Goal: Information Seeking & Learning: Check status

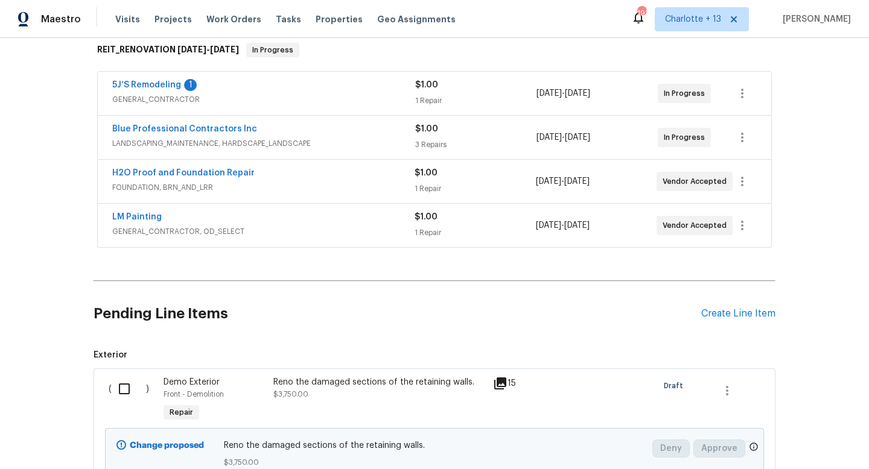
scroll to position [197, 0]
click at [148, 87] on link "5J’S Remodeling" at bounding box center [146, 85] width 69 height 8
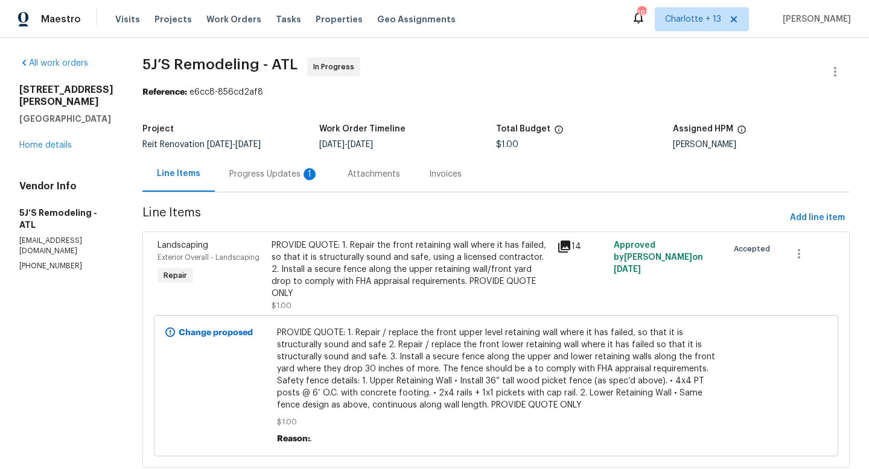
click at [287, 170] on div "Progress Updates 1" at bounding box center [273, 174] width 89 height 12
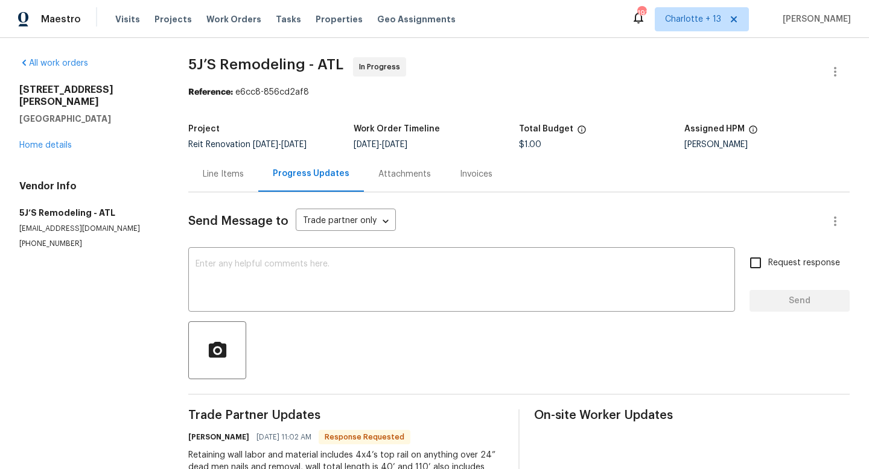
scroll to position [200, 0]
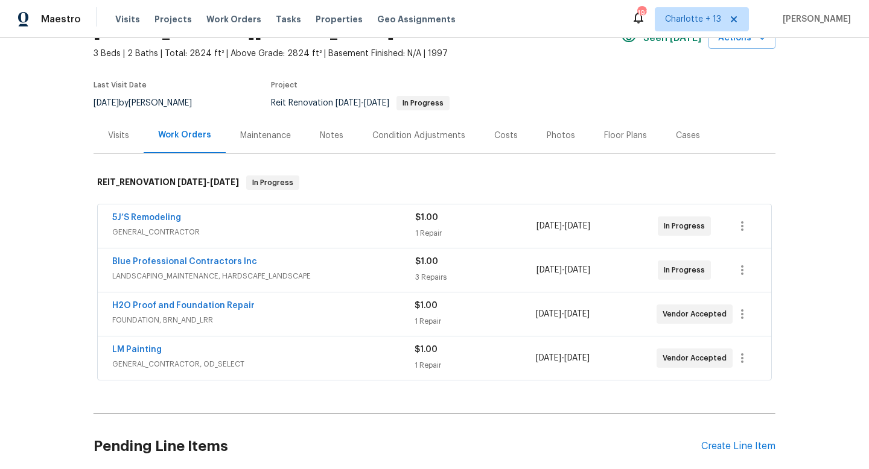
scroll to position [71, 0]
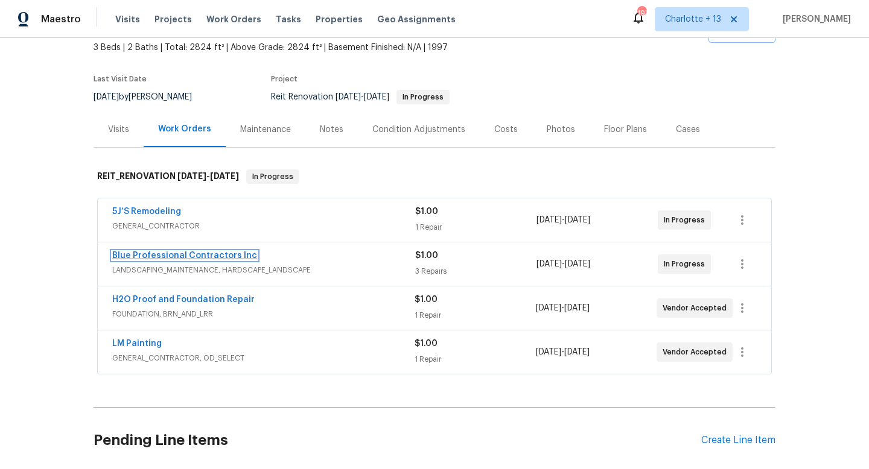
click at [197, 254] on link "Blue Professional Contractors Inc" at bounding box center [184, 256] width 145 height 8
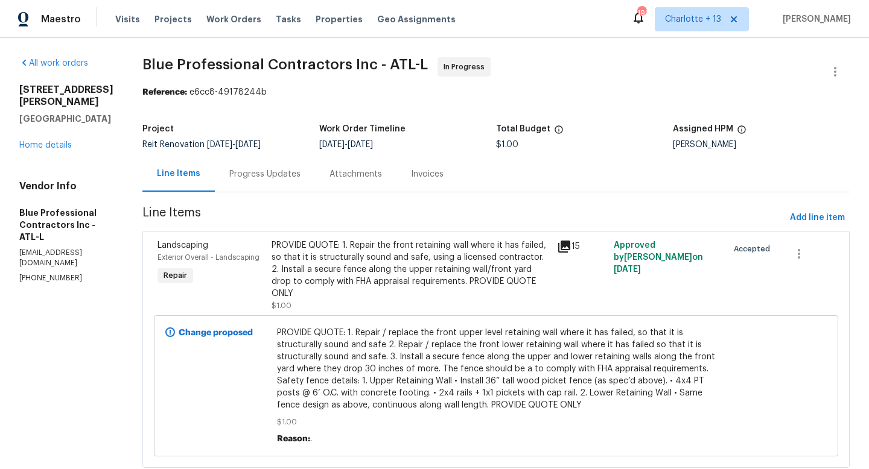
click at [291, 185] on div "Progress Updates" at bounding box center [265, 174] width 100 height 36
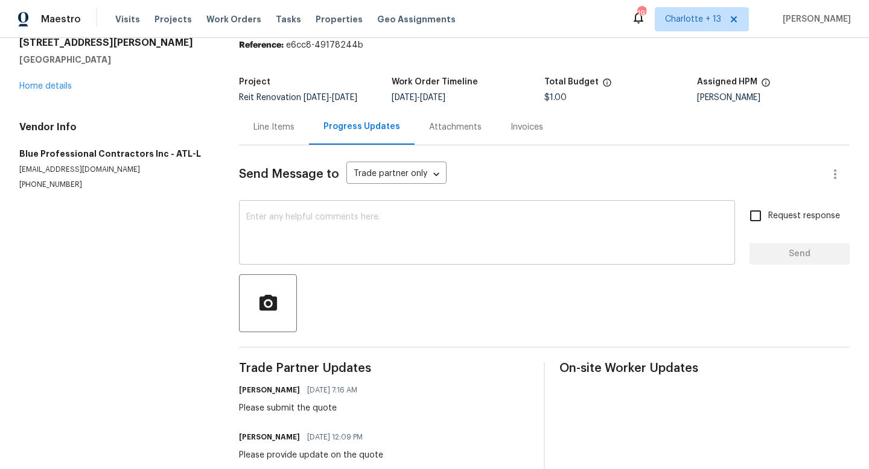
scroll to position [82, 0]
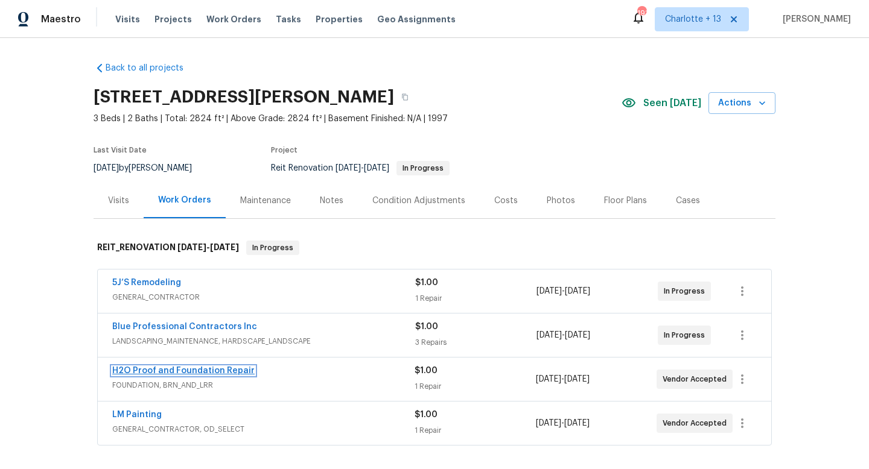
click at [188, 368] on link "H2O Proof and Foundation Repair" at bounding box center [183, 371] width 142 height 8
click at [152, 418] on link "LM Painting" at bounding box center [136, 415] width 49 height 8
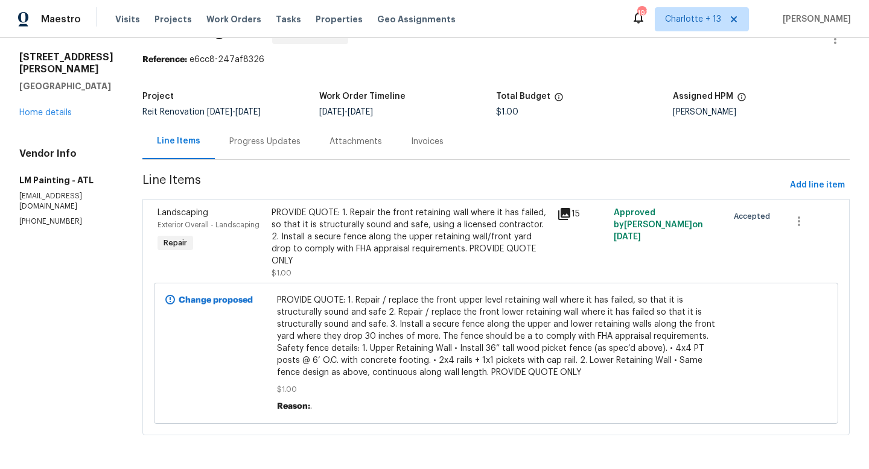
scroll to position [54, 0]
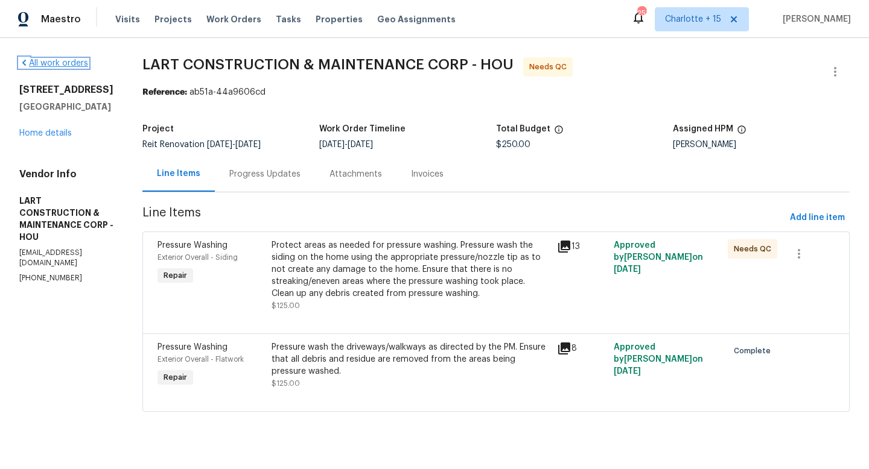
click at [65, 65] on link "All work orders" at bounding box center [53, 63] width 69 height 8
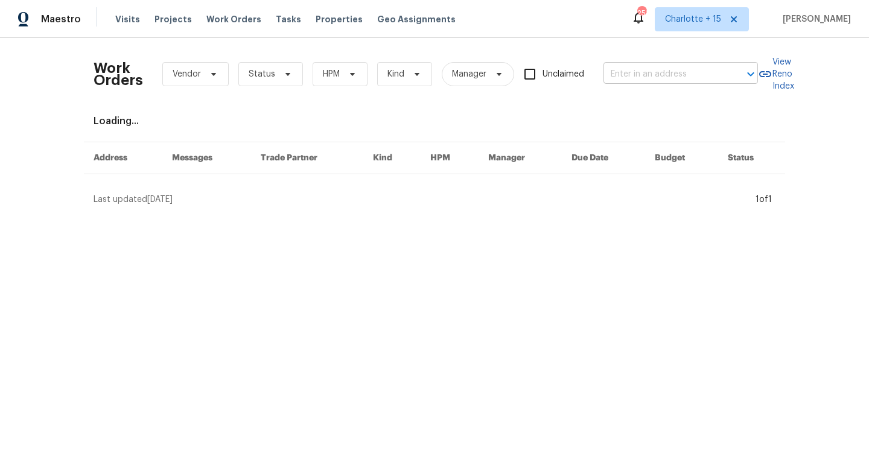
click at [626, 71] on input "text" at bounding box center [663, 74] width 121 height 19
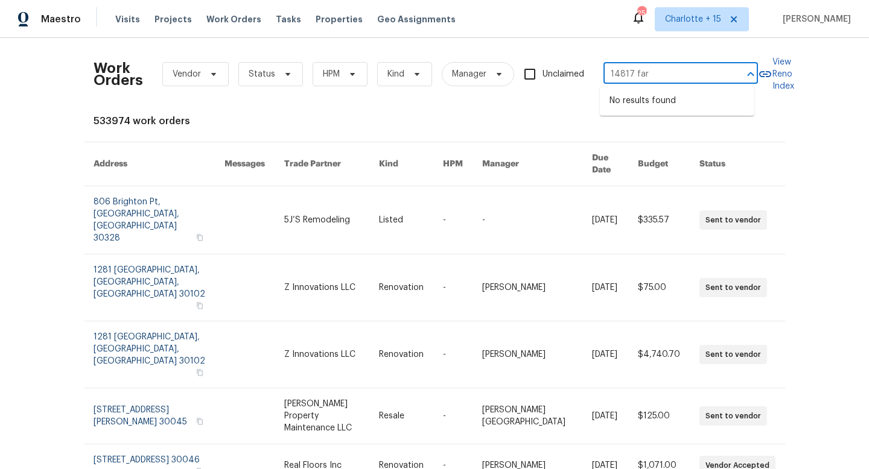
type input "14817 far"
click at [721, 23] on span "Charlotte + 15" at bounding box center [693, 19] width 56 height 12
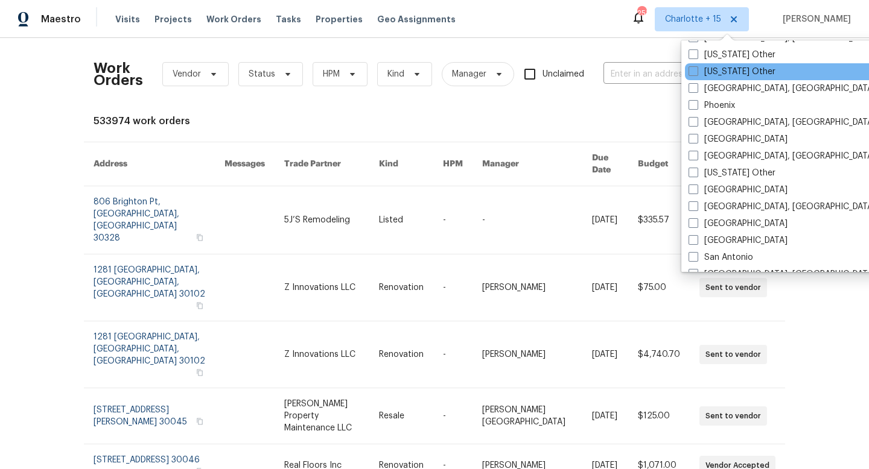
scroll to position [1691, 0]
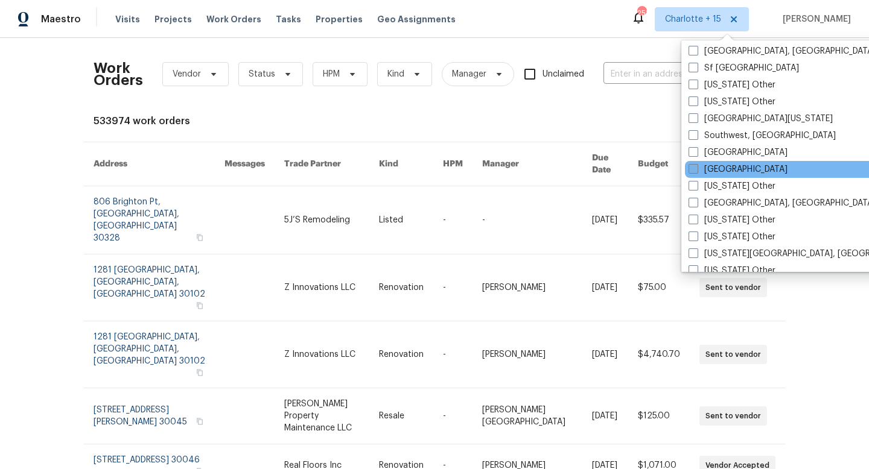
click at [700, 173] on label "Tampa" at bounding box center [737, 169] width 99 height 12
click at [696, 171] on input "Tampa" at bounding box center [692, 167] width 8 height 8
checkbox input "true"
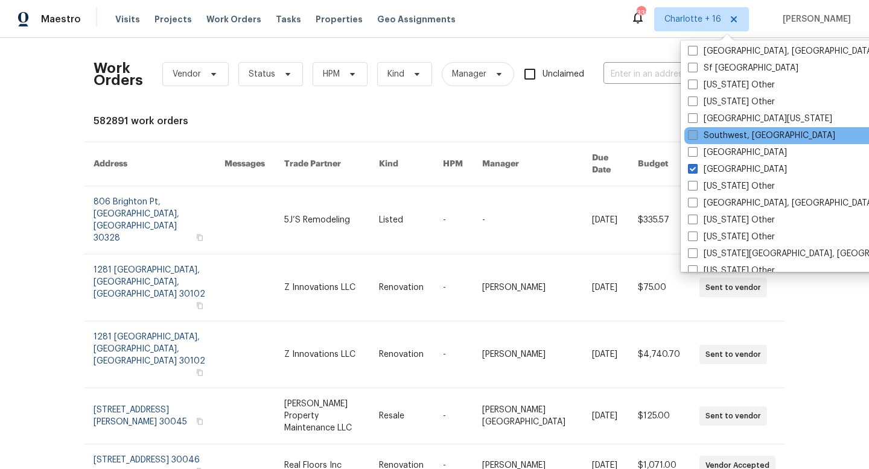
click at [708, 139] on label "Southwest, FL" at bounding box center [761, 136] width 147 height 12
click at [696, 138] on input "Southwest, FL" at bounding box center [692, 134] width 8 height 8
checkbox input "true"
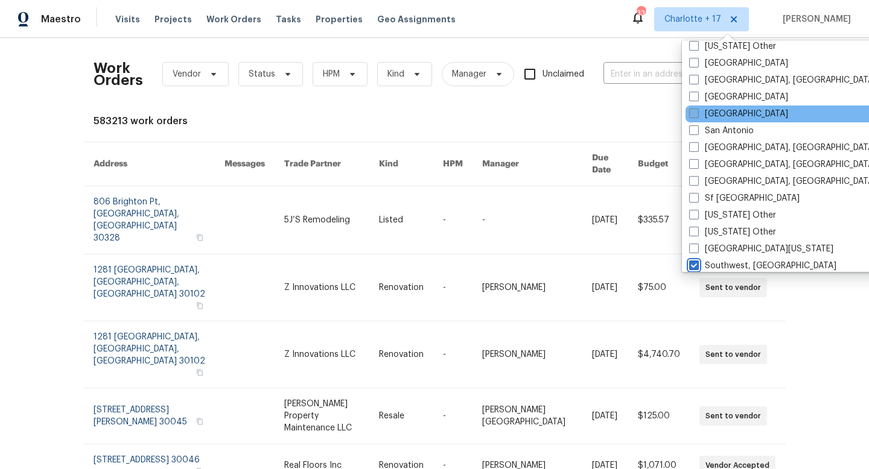
scroll to position [1527, 0]
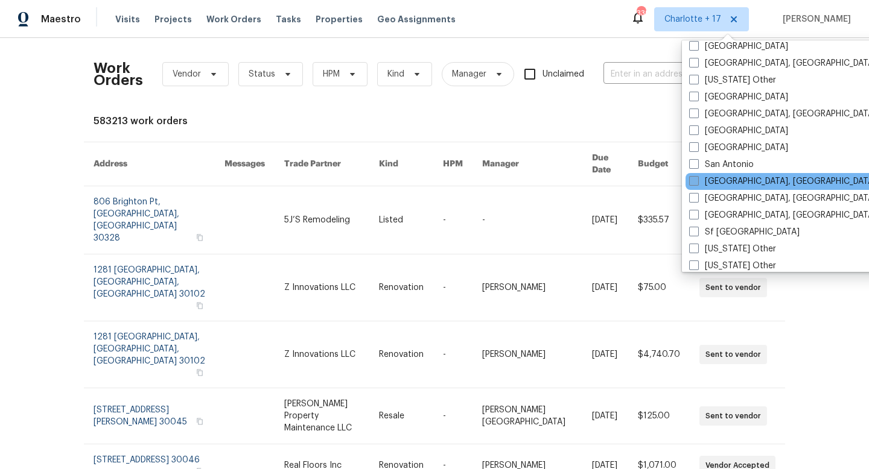
click at [727, 179] on label "San Diego, CA" at bounding box center [782, 182] width 187 height 12
click at [697, 179] on input "San Diego, CA" at bounding box center [693, 180] width 8 height 8
checkbox input "true"
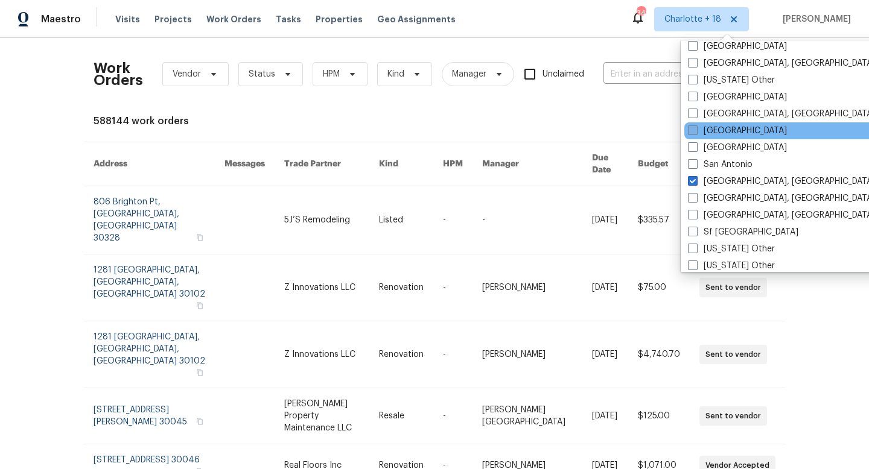
click at [732, 136] on label "Sacramento" at bounding box center [737, 131] width 99 height 12
click at [696, 133] on input "Sacramento" at bounding box center [692, 129] width 8 height 8
checkbox input "true"
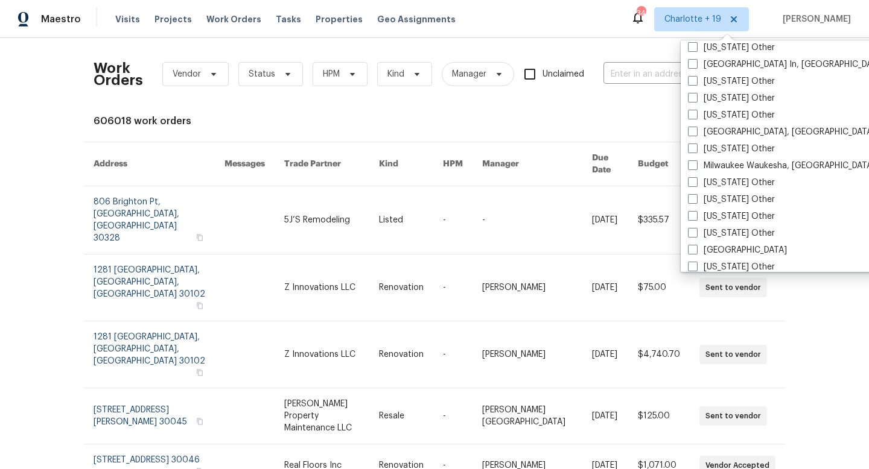
scroll to position [983, 0]
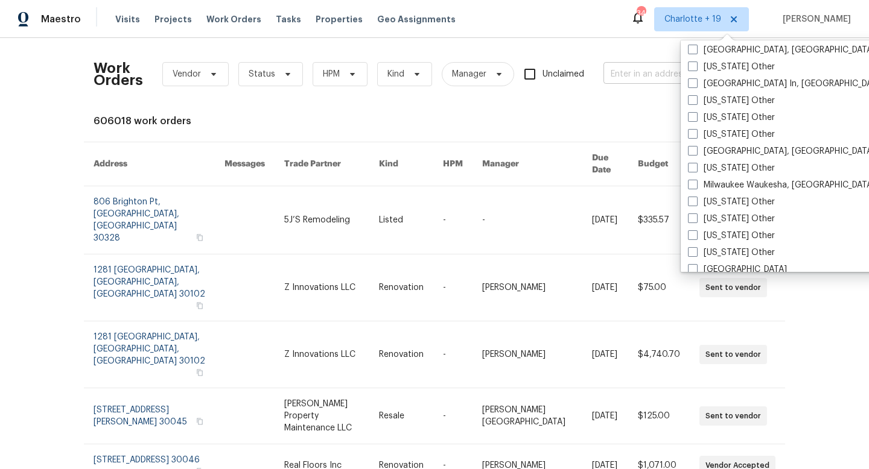
click at [618, 69] on input "text" at bounding box center [663, 74] width 121 height 19
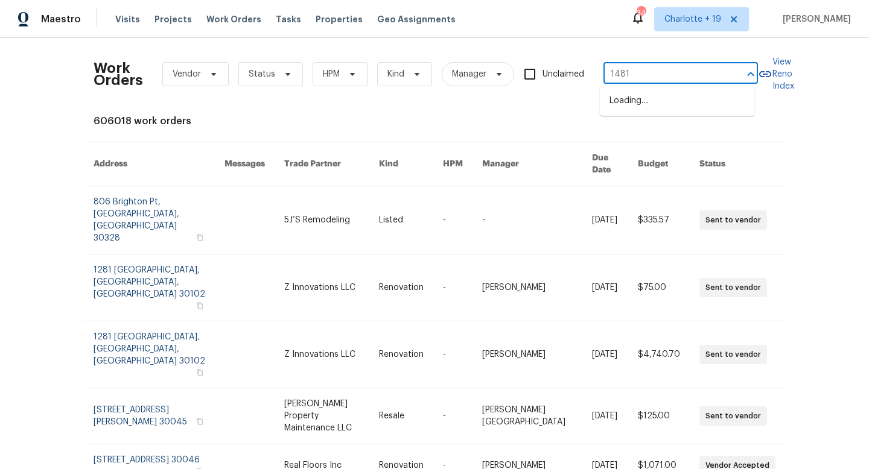
type input "14817"
click at [651, 151] on li "14817 Farnham Way, Tampa, FL 33624" at bounding box center [677, 141] width 154 height 20
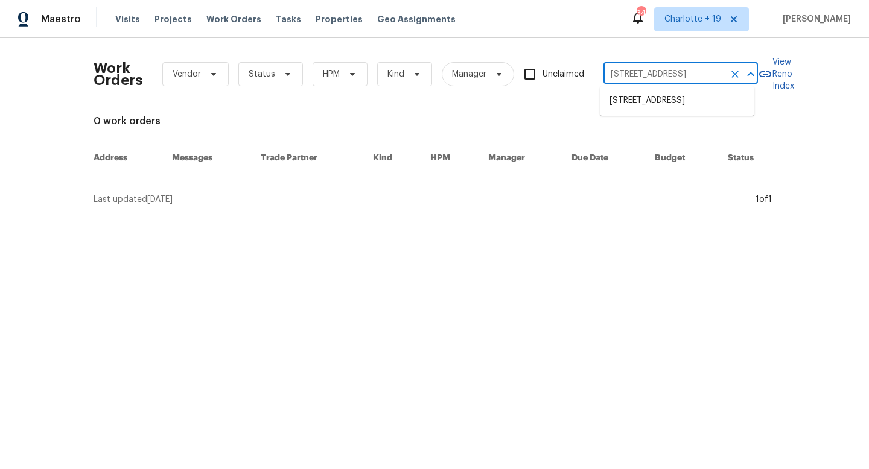
click at [692, 75] on input "14817 Farnham Way, Tampa, FL 33624" at bounding box center [663, 74] width 121 height 19
click at [692, 76] on input "14817 Farnham Way, Tampa, FL 33624" at bounding box center [663, 74] width 121 height 19
paste input "**********"
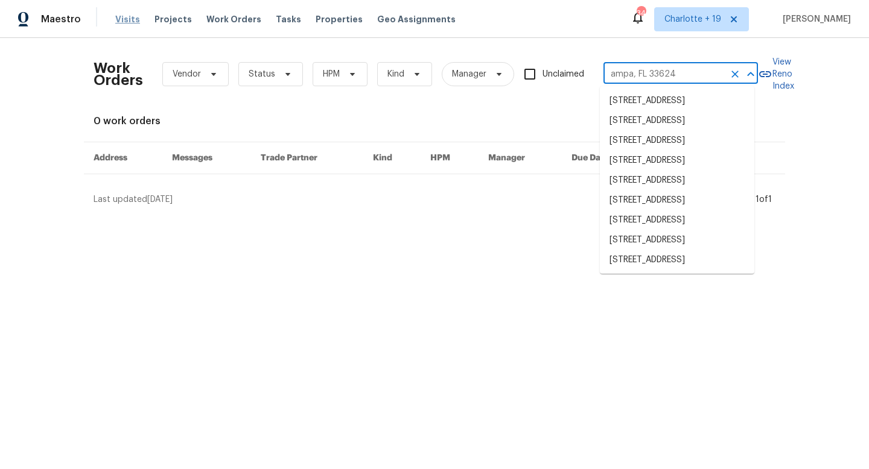
type input "14817 Farnham Way, Tampa, FL 33624"
click at [125, 21] on span "Visits" at bounding box center [127, 19] width 25 height 12
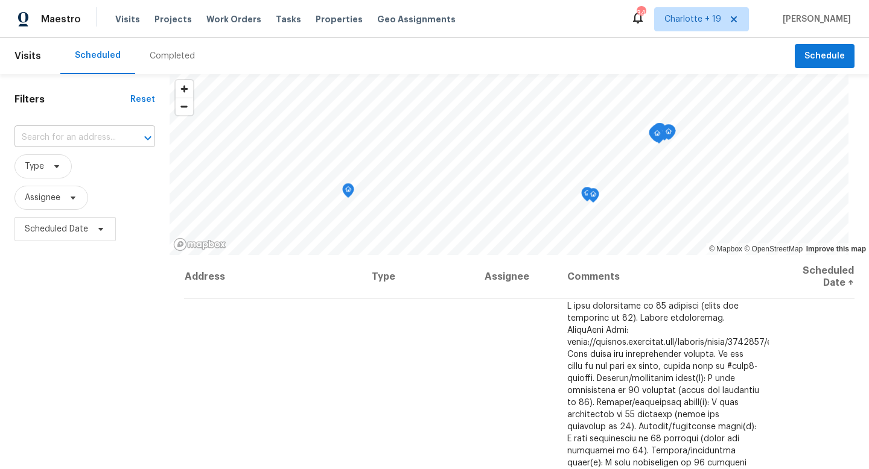
click at [82, 143] on input "text" at bounding box center [67, 137] width 107 height 19
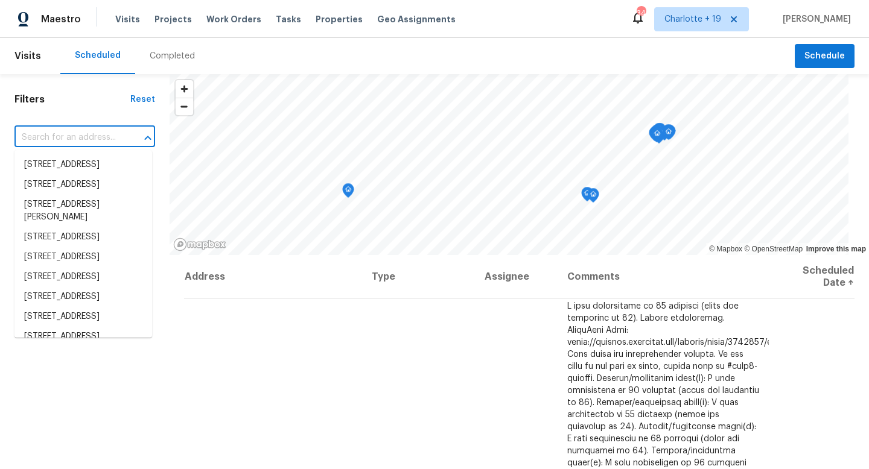
paste input "14817 Farnham Way, T"
type input "14817 Farnham Way, T"
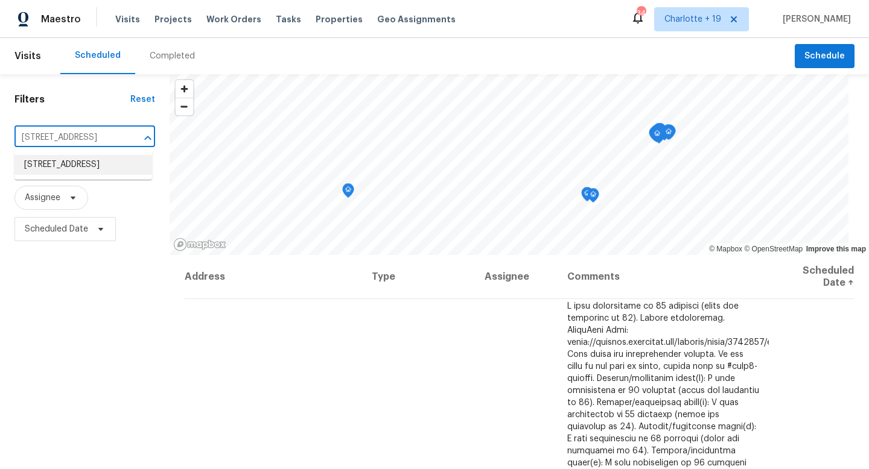
click at [86, 161] on li "14817 Farnham Way, Tampa, FL 33624" at bounding box center [83, 165] width 138 height 20
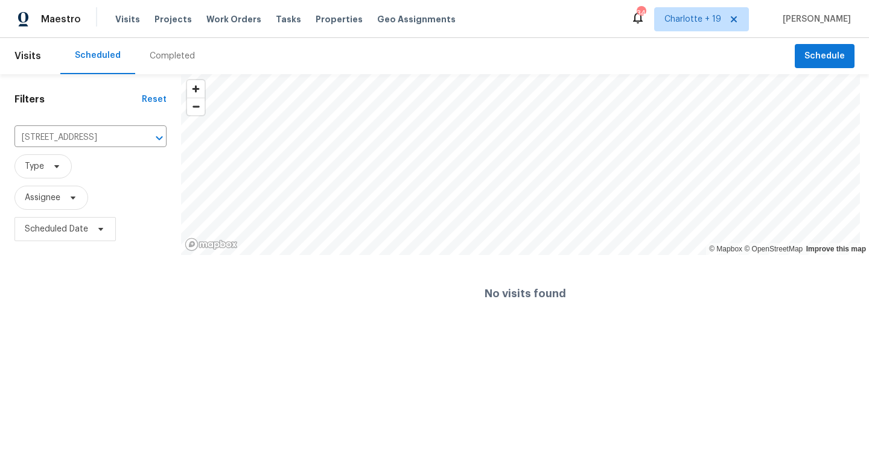
click at [153, 59] on div "Completed" at bounding box center [172, 56] width 45 height 12
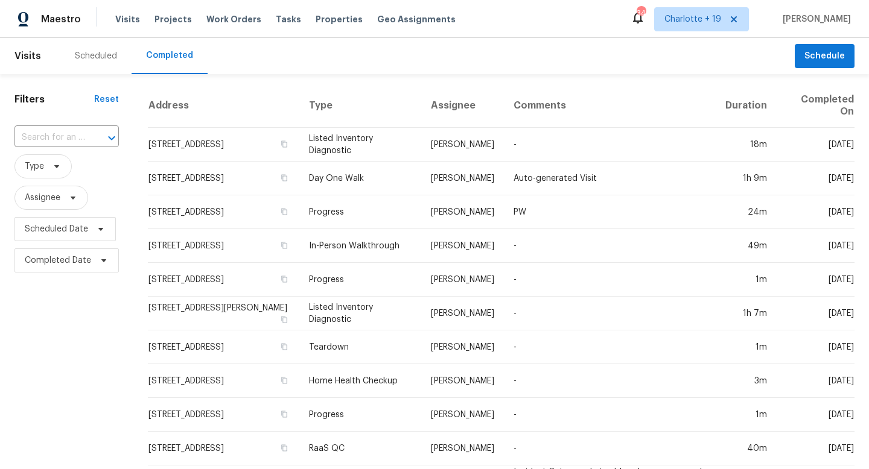
click at [92, 139] on div at bounding box center [102, 138] width 31 height 17
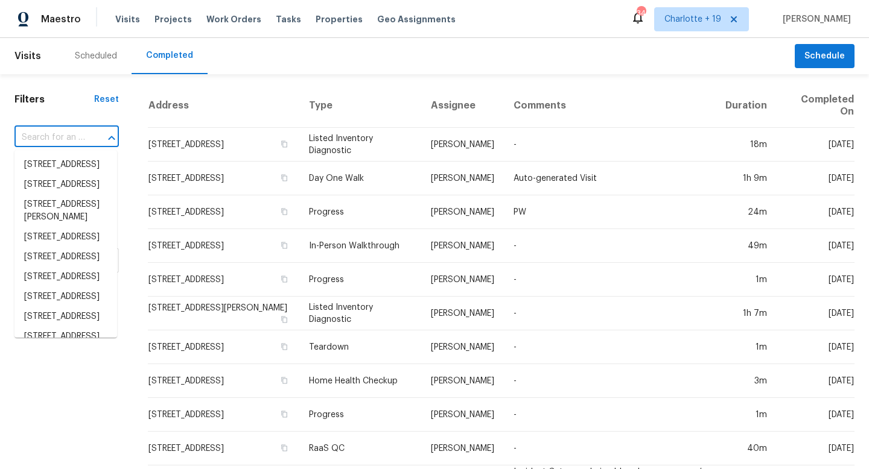
paste input "14817 Farnham Way, T"
type input "14817 Farnham Way, T"
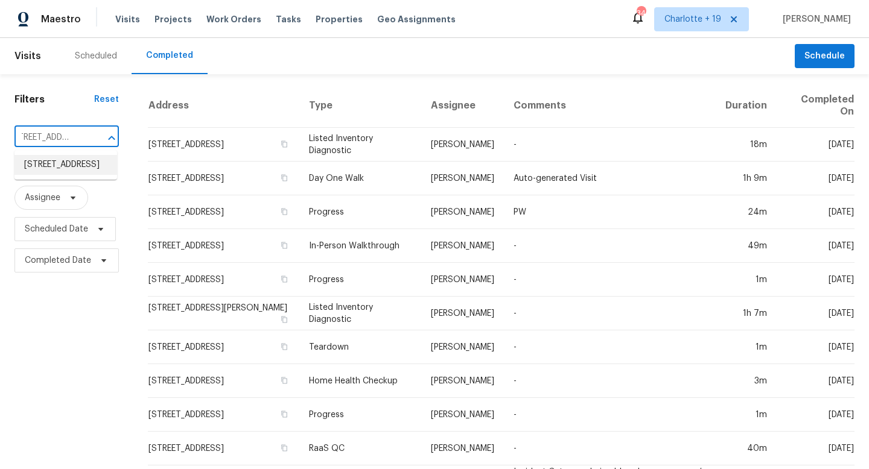
click at [77, 170] on li "14817 Farnham Way, Tampa, FL 33624" at bounding box center [65, 165] width 103 height 20
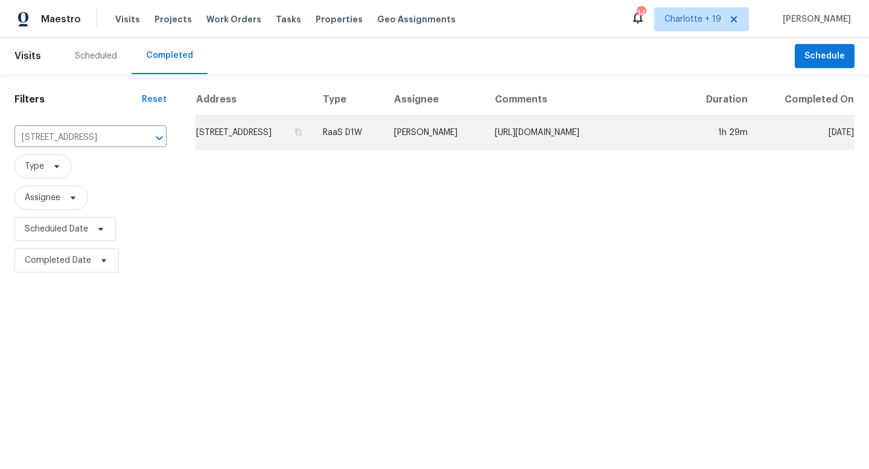
click at [485, 141] on td "https://opendoor.slack.com/archives/C07MY6AKJKG/p1759435474886189" at bounding box center [584, 133] width 198 height 34
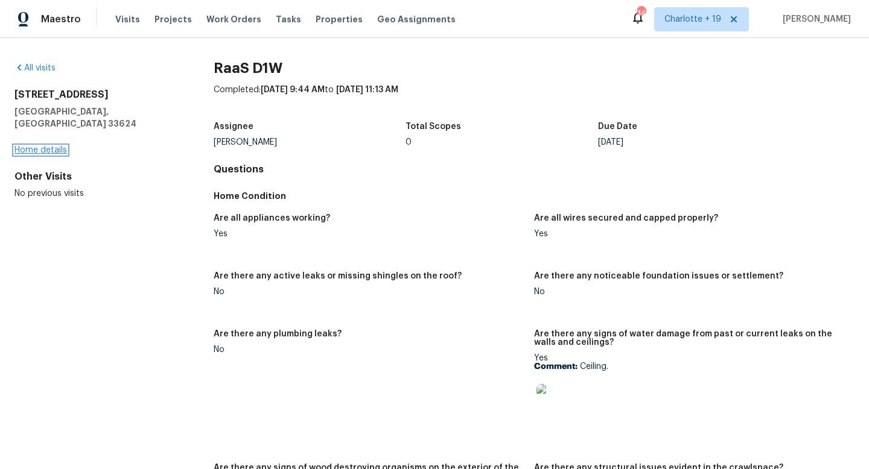
click at [39, 146] on link "Home details" at bounding box center [40, 150] width 52 height 8
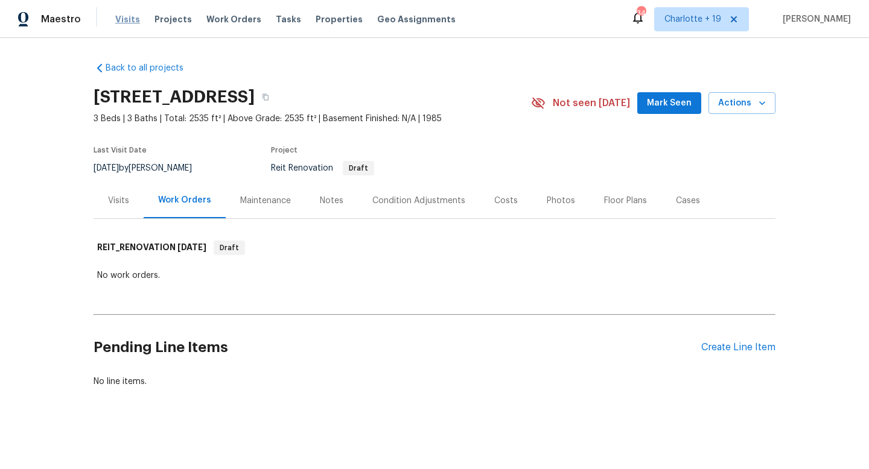
click at [128, 19] on span "Visits" at bounding box center [127, 19] width 25 height 12
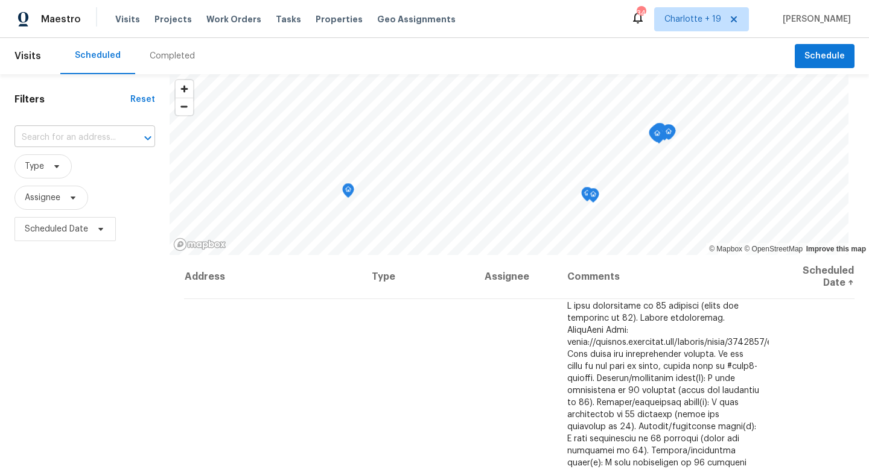
click at [83, 140] on input "text" at bounding box center [67, 137] width 107 height 19
type input "6534 mohawk"
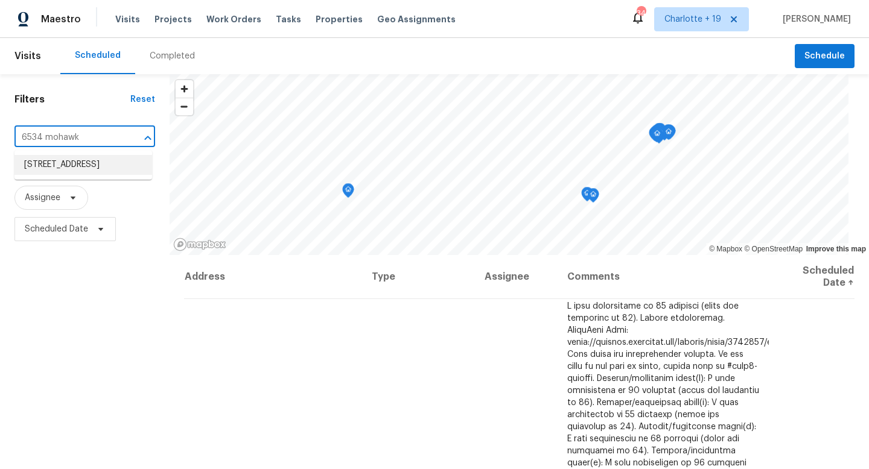
click at [91, 157] on li "6534 Mohawk St, Houston, TX 77016" at bounding box center [83, 165] width 138 height 20
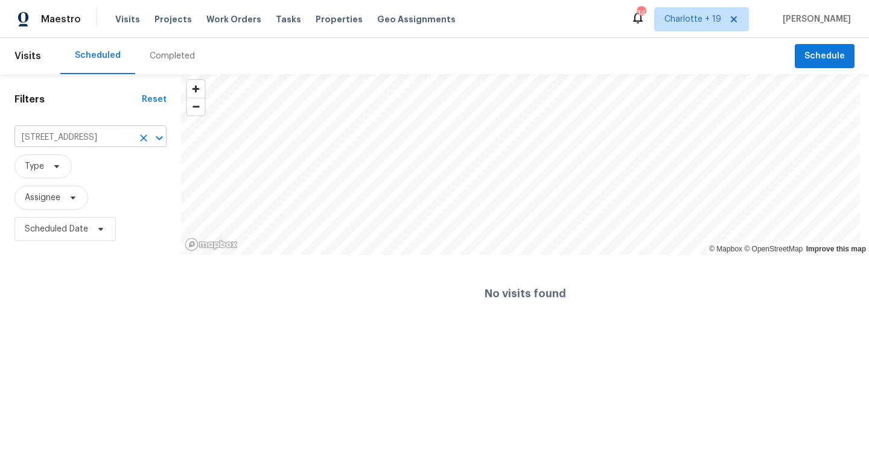
click at [74, 132] on input "6534 Mohawk St, Houston, TX 77016" at bounding box center [73, 137] width 118 height 19
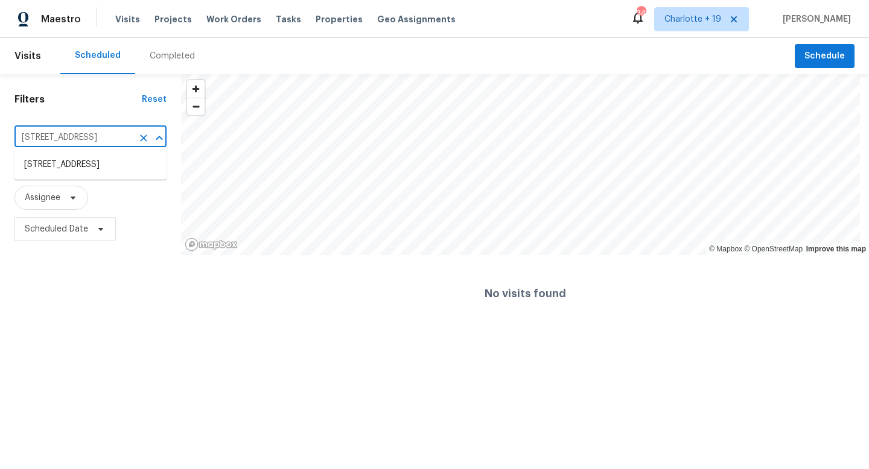
click at [74, 132] on input "6534 Mohawk St, Houston, TX 77016" at bounding box center [73, 137] width 118 height 19
click at [72, 135] on input "6534 Mohawk St, Houston, TX 77016" at bounding box center [73, 137] width 118 height 19
click at [232, 19] on span "Work Orders" at bounding box center [233, 19] width 55 height 12
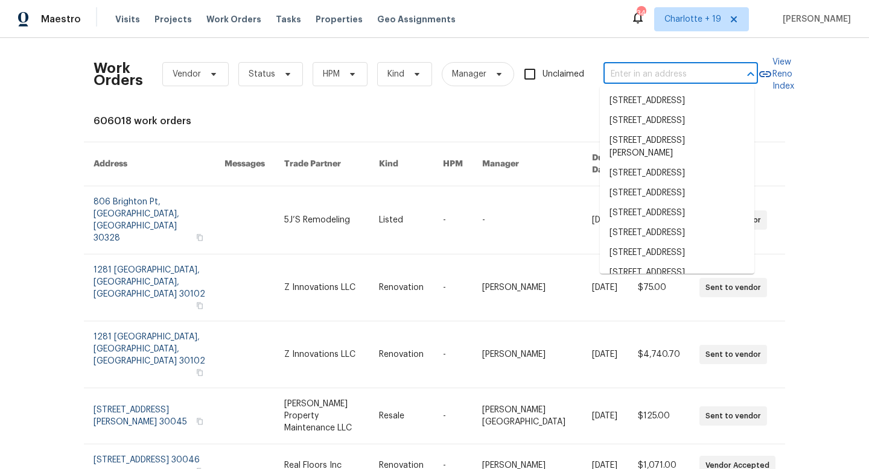
click at [628, 72] on input "text" at bounding box center [663, 74] width 121 height 19
paste input "6534 Mohawk St, Houston, TX 77016"
type input "6534 Mohawk St, Houston, TX 77016"
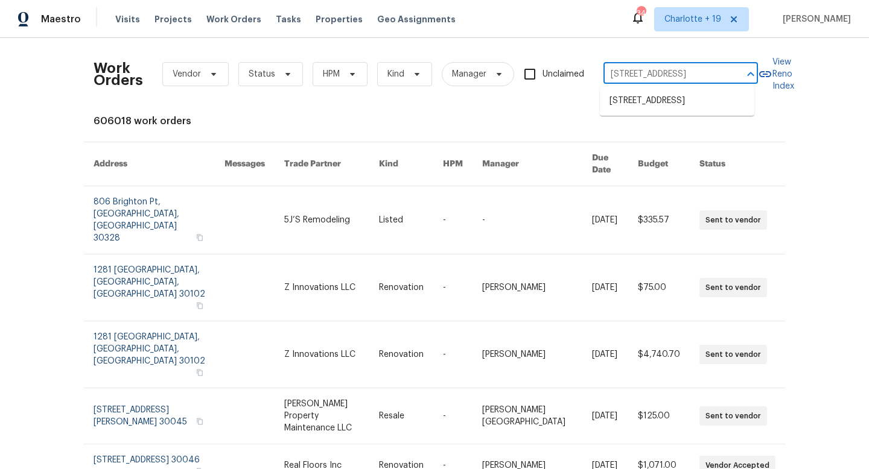
scroll to position [0, 31]
click at [639, 104] on li "6534 Mohawk St, Houston, TX 77016" at bounding box center [677, 101] width 154 height 20
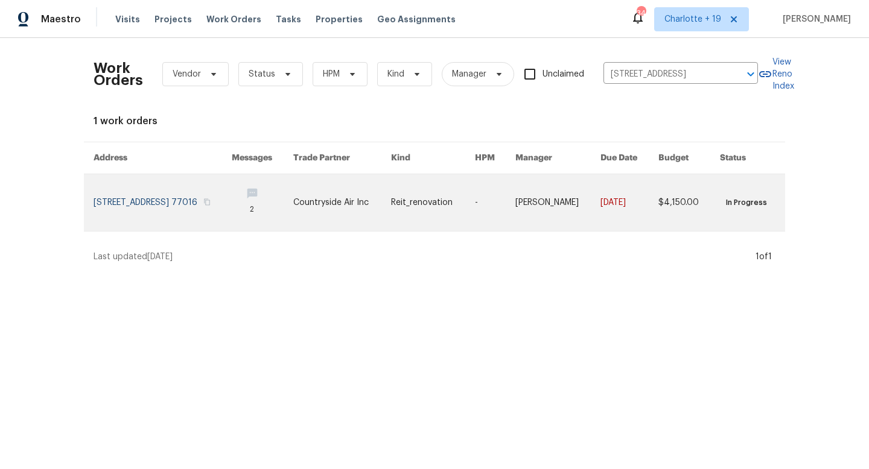
click at [175, 204] on link at bounding box center [162, 202] width 138 height 57
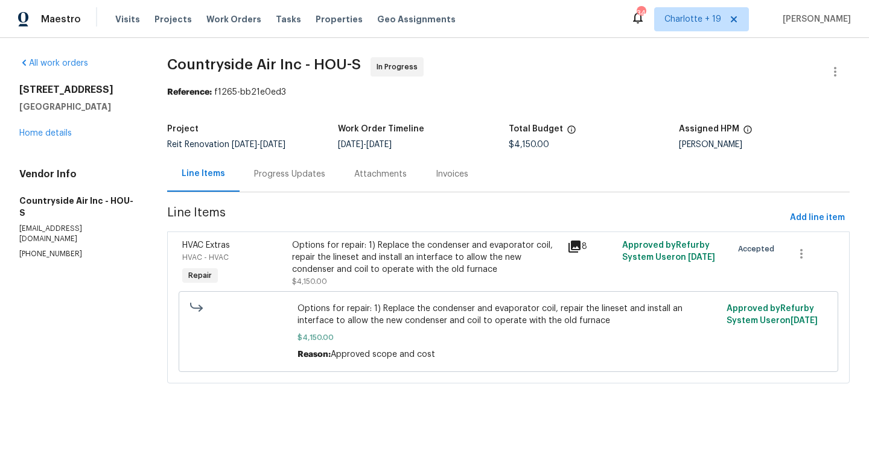
click at [305, 172] on div "Progress Updates" at bounding box center [289, 174] width 71 height 12
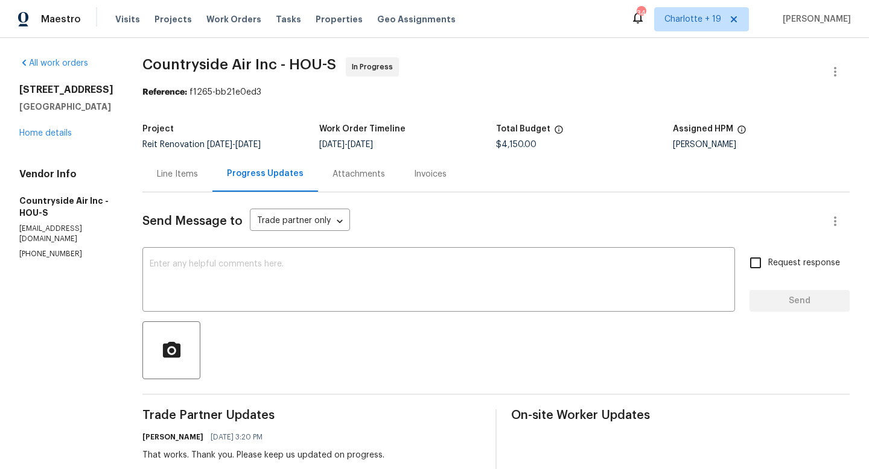
click at [194, 184] on div "Line Items" at bounding box center [177, 174] width 70 height 36
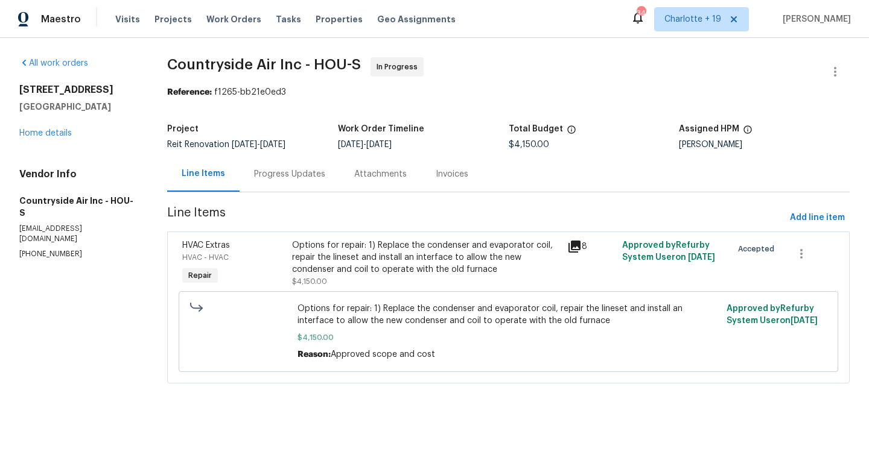
click at [364, 256] on div "Options for repair: 1) Replace the condenser and evaporator coil, repair the li…" at bounding box center [425, 257] width 267 height 36
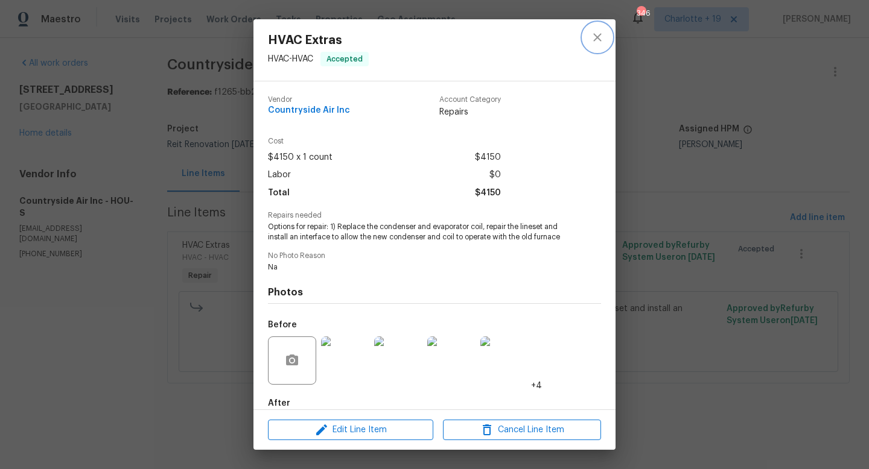
click at [595, 34] on icon "close" at bounding box center [597, 37] width 14 height 14
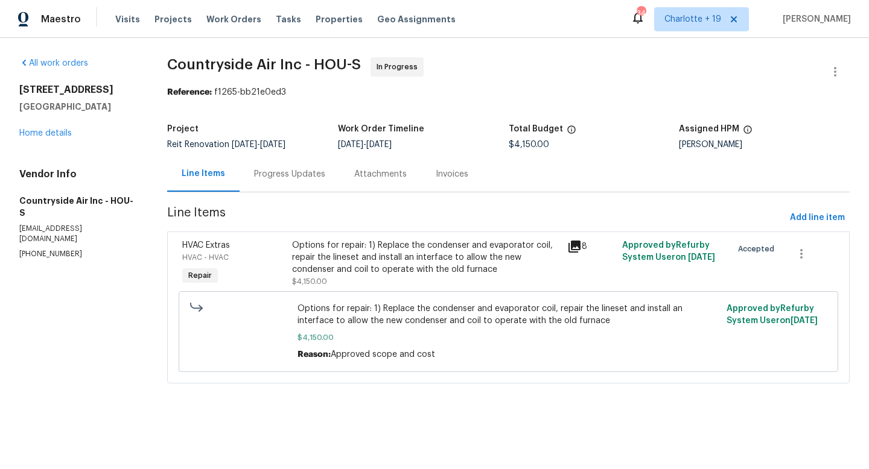
click at [277, 177] on div "Progress Updates" at bounding box center [289, 174] width 71 height 12
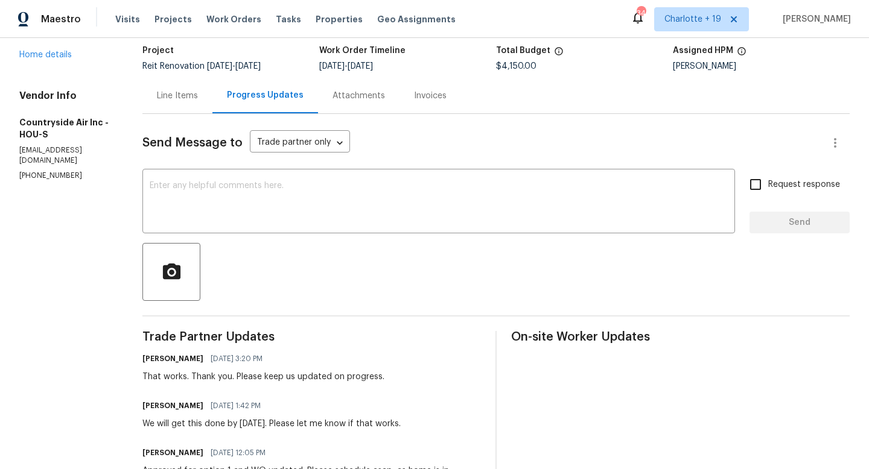
scroll to position [135, 0]
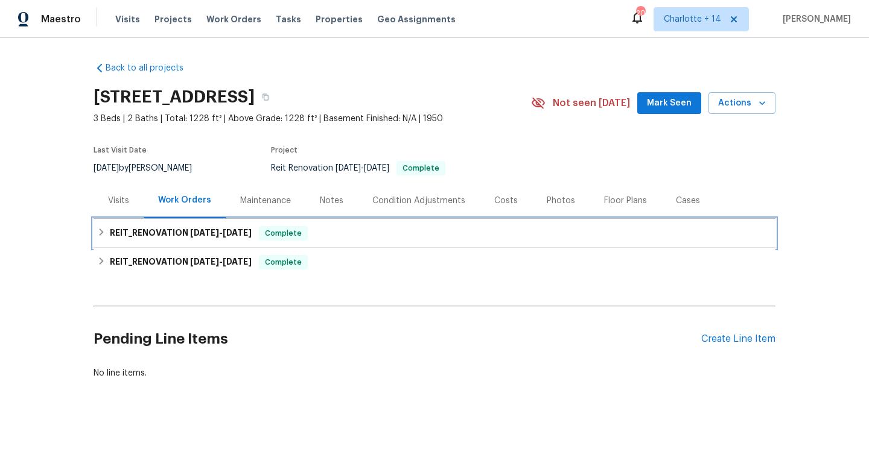
click at [191, 232] on span "10/2/25" at bounding box center [204, 233] width 29 height 8
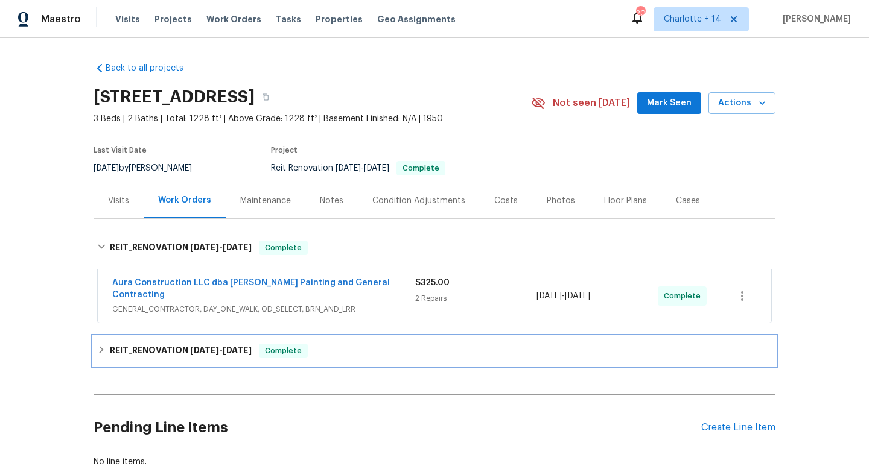
click at [217, 346] on span "8/11/25 - 8/14/25" at bounding box center [221, 350] width 62 height 8
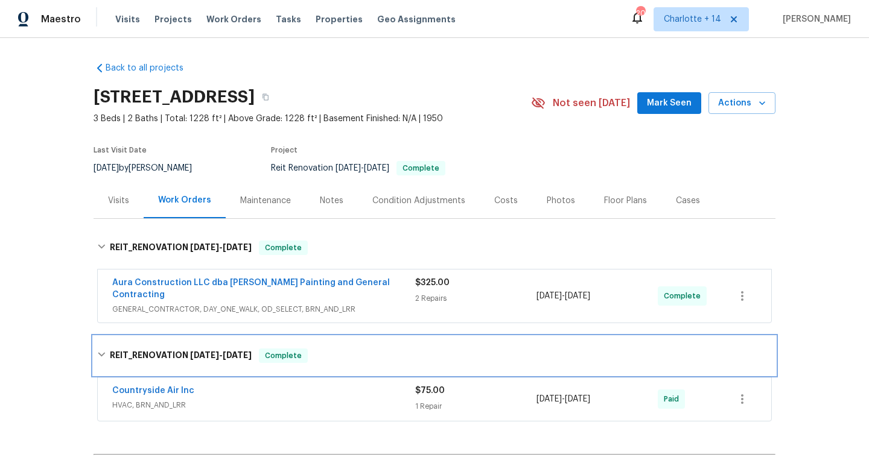
click at [211, 351] on span "8/11/25" at bounding box center [204, 355] width 29 height 8
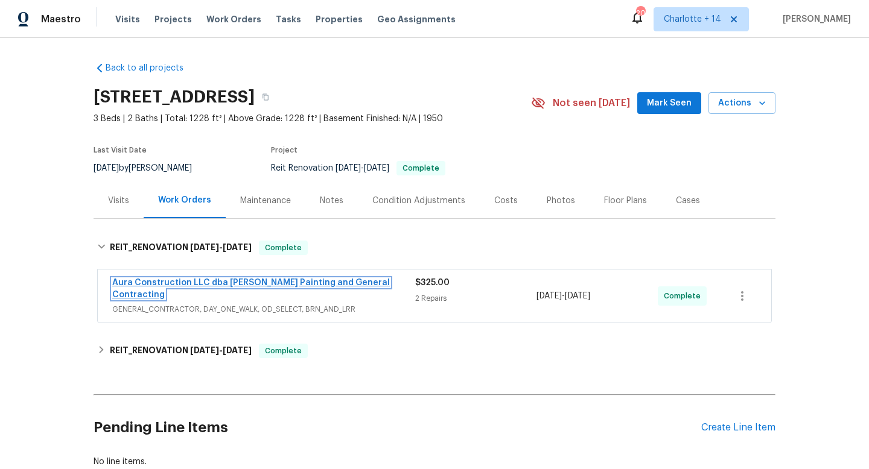
click at [220, 284] on link "Aura Construction LLC dba Logan's Painting and General Contracting" at bounding box center [250, 289] width 277 height 21
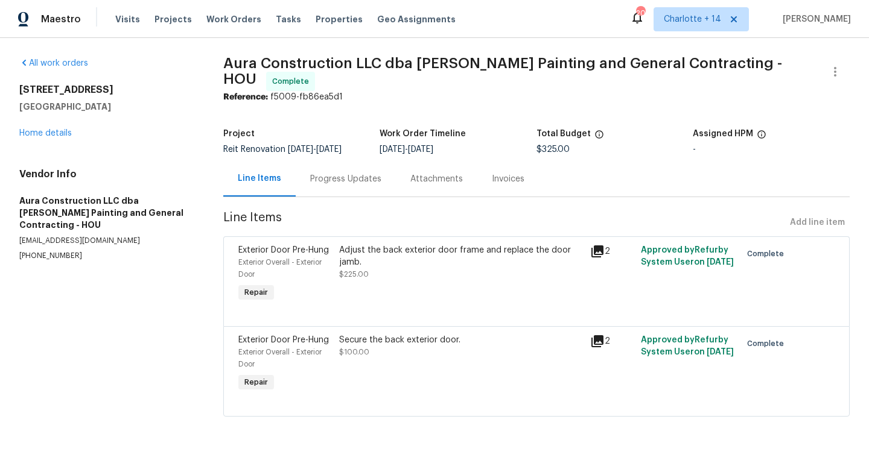
click at [54, 127] on div "5009 Bataan Rd Houston, TX 77033 Home details" at bounding box center [106, 111] width 175 height 55
click at [54, 131] on link "Home details" at bounding box center [45, 133] width 52 height 8
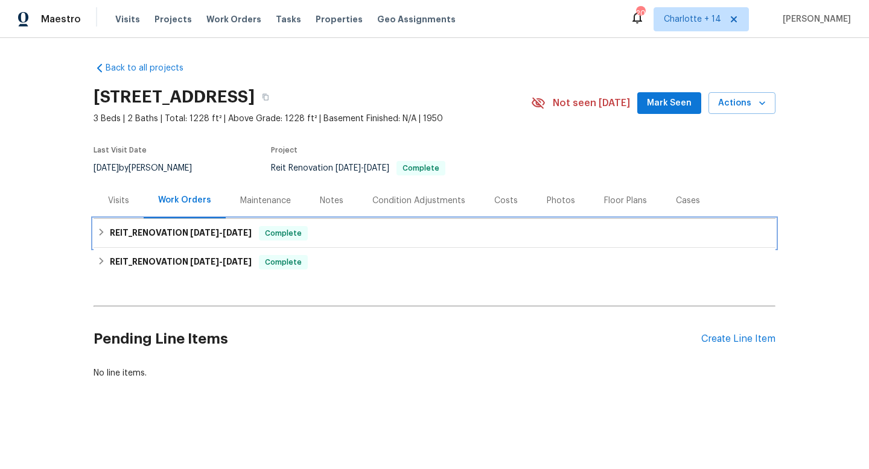
click at [232, 230] on span "10/7/25" at bounding box center [237, 233] width 29 height 8
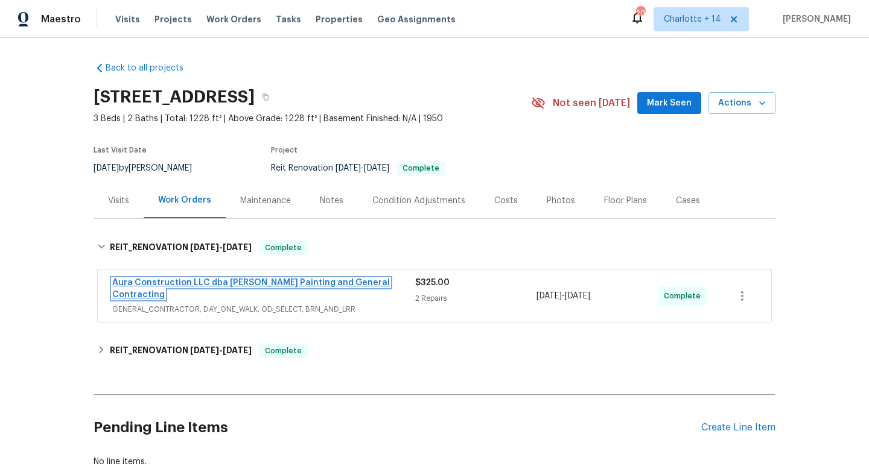
click at [317, 283] on link "Aura Construction LLC dba Logan's Painting and General Contracting" at bounding box center [250, 289] width 277 height 21
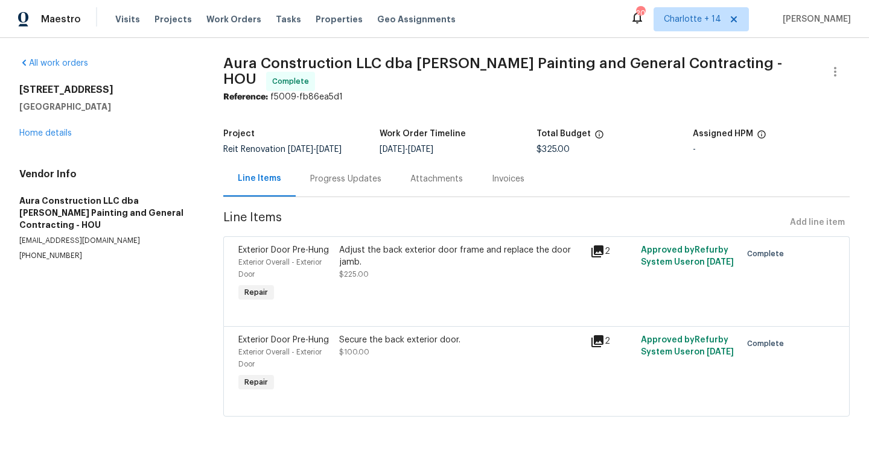
click at [362, 257] on div "Adjust the back exterior door frame and replace the door jamb." at bounding box center [461, 256] width 244 height 24
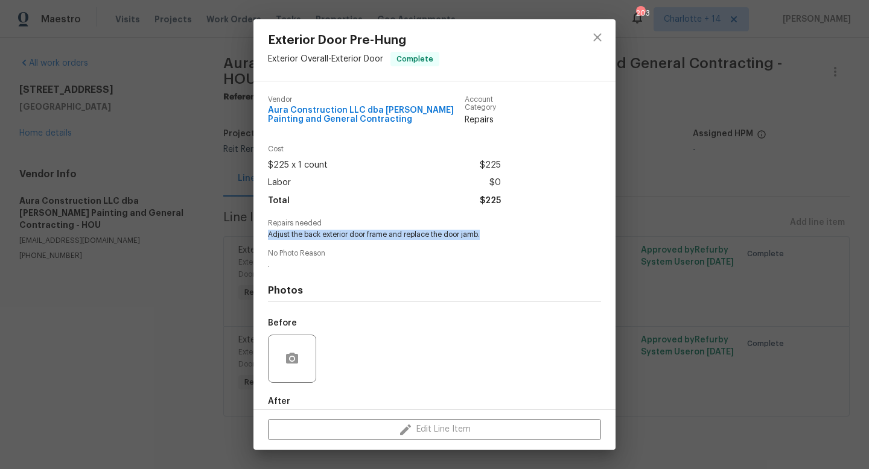
drag, startPoint x: 267, startPoint y: 235, endPoint x: 489, endPoint y: 235, distance: 222.0
click at [489, 235] on span "Adjust the back exterior door frame and replace the door jamb." at bounding box center [418, 235] width 300 height 10
copy span "Adjust the back exterior door frame and replace the door jamb."
click at [594, 40] on icon "close" at bounding box center [597, 37] width 8 height 8
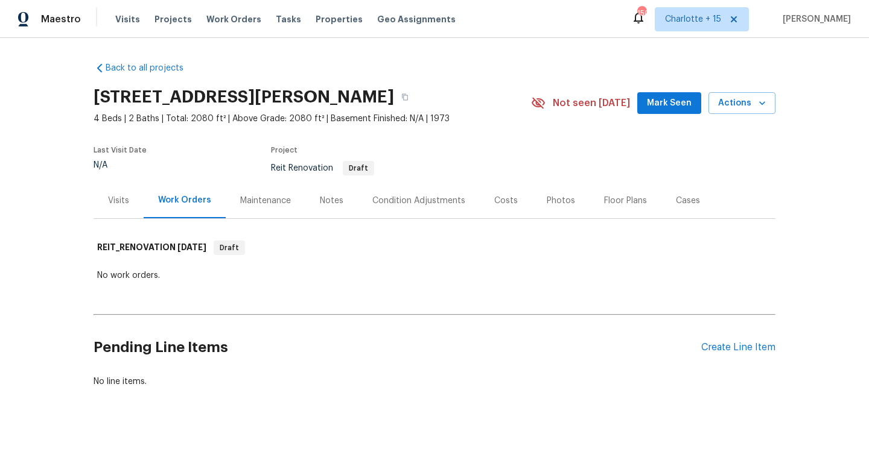
scroll to position [2, 0]
